Goal: Information Seeking & Learning: Learn about a topic

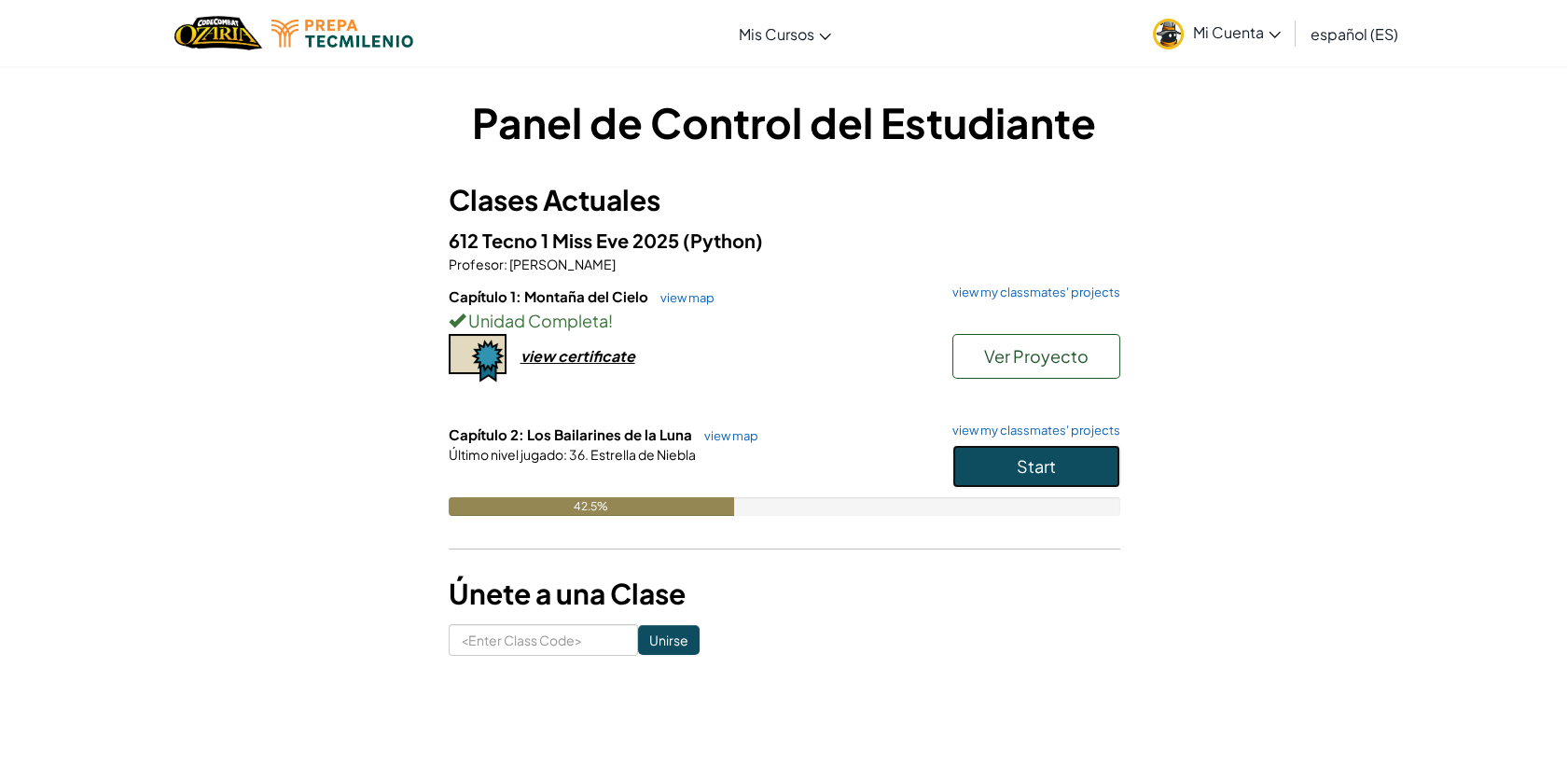
click at [985, 486] on button "Start" at bounding box center [1036, 467] width 168 height 43
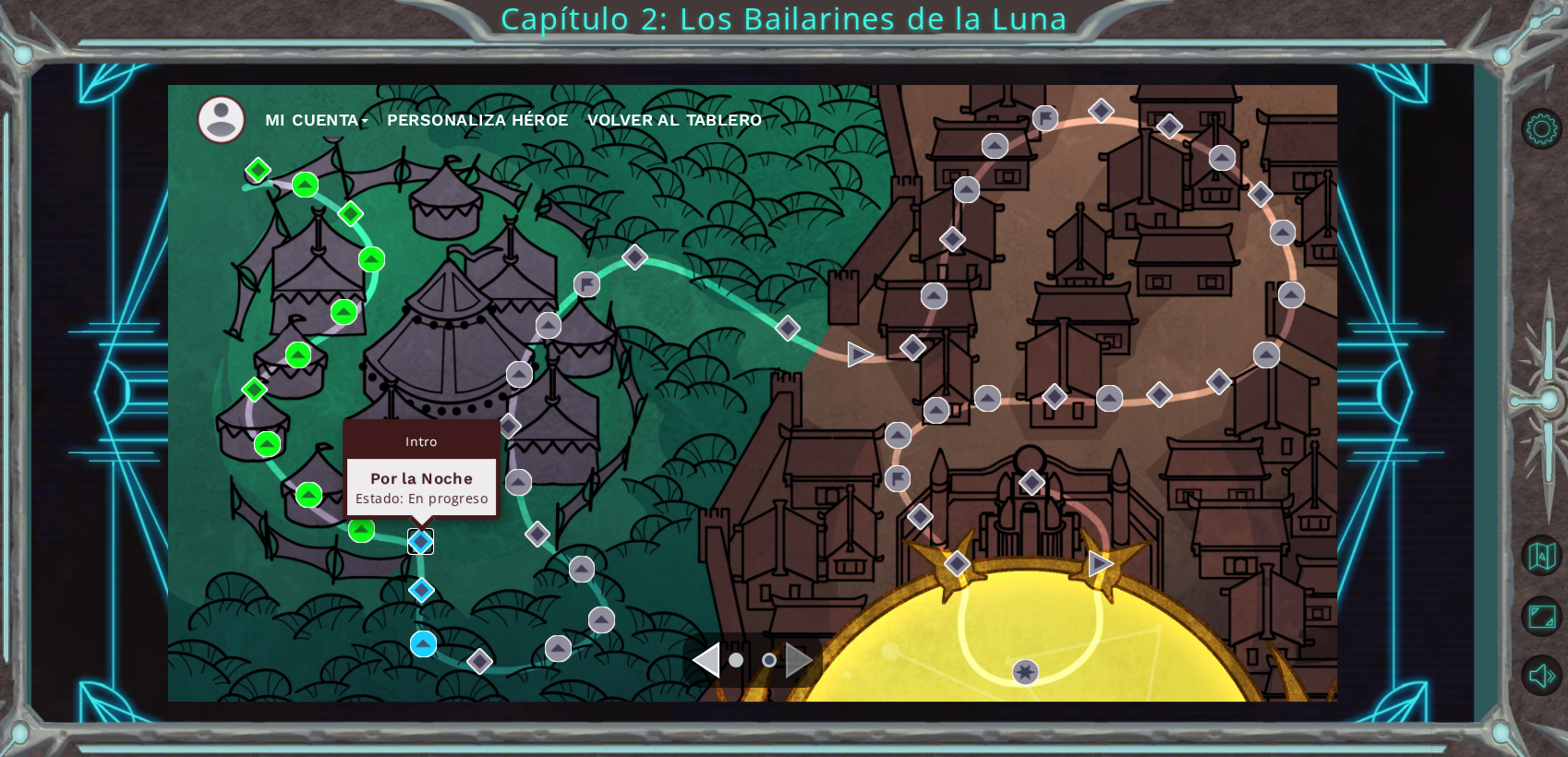
click at [426, 531] on img at bounding box center [420, 541] width 27 height 27
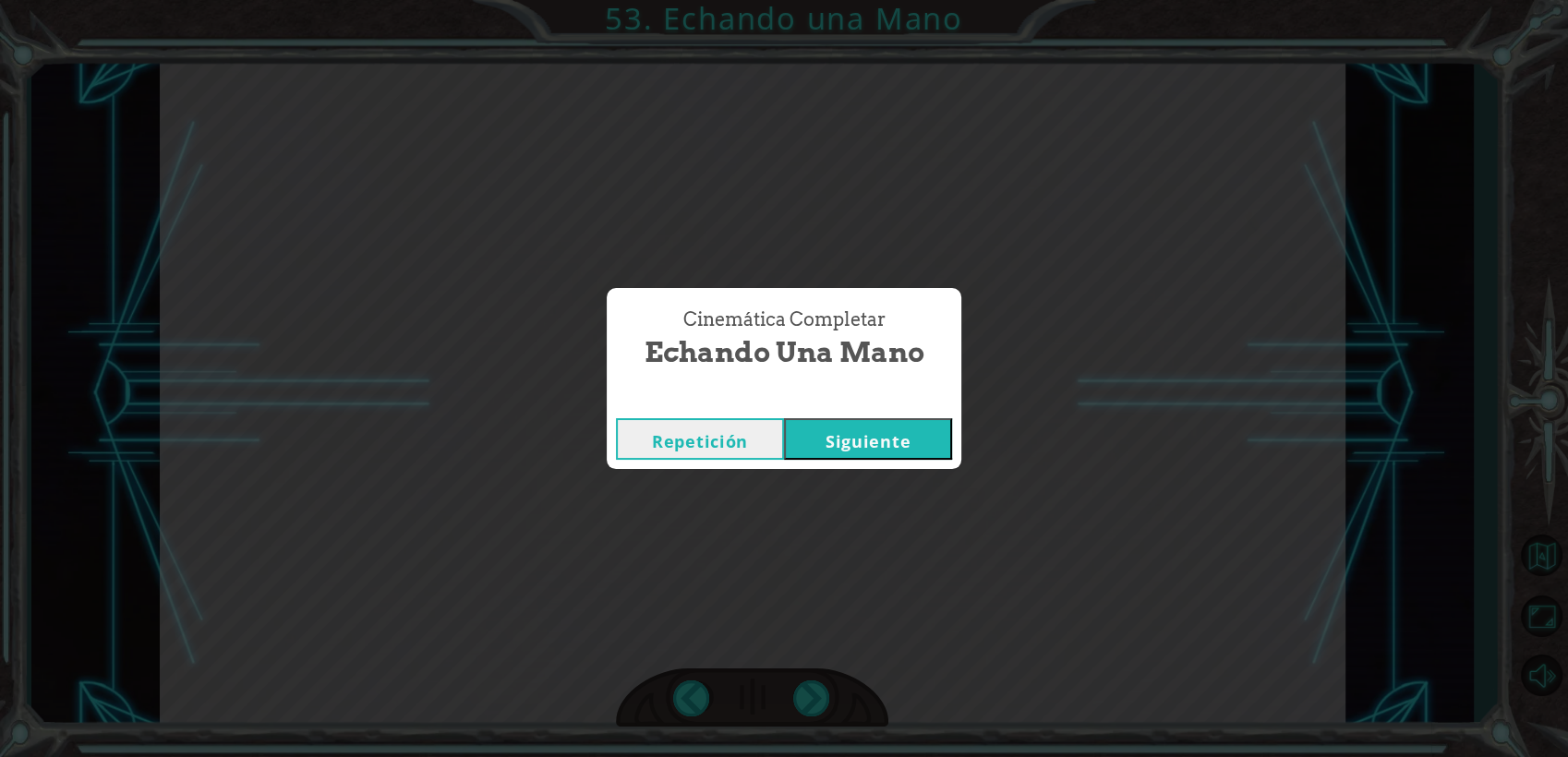
click at [834, 439] on button "Siguiente" at bounding box center [868, 439] width 168 height 42
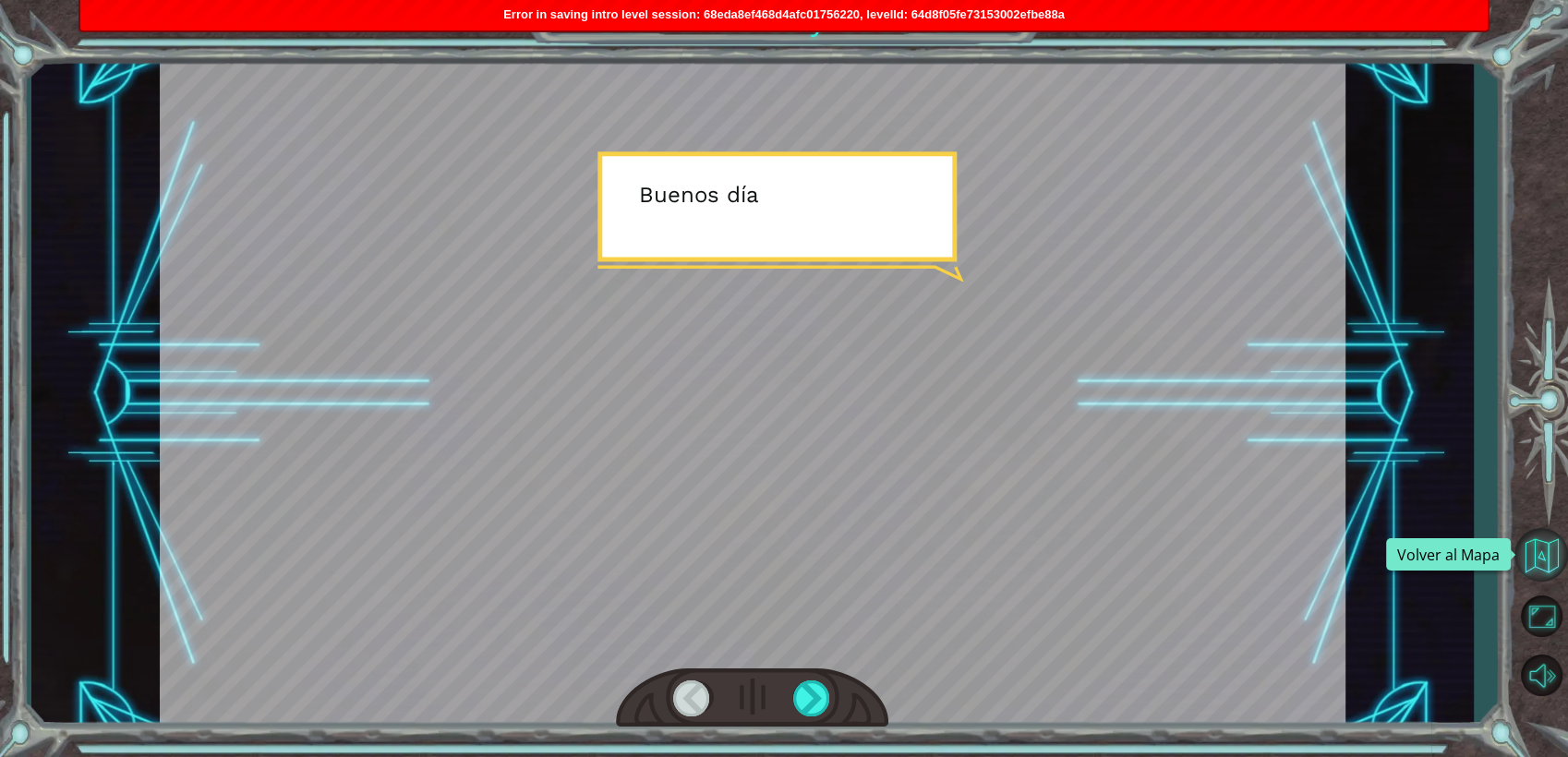
click at [1532, 546] on button "Volver al Mapa" at bounding box center [1541, 555] width 54 height 54
